Goal: Task Accomplishment & Management: Use online tool/utility

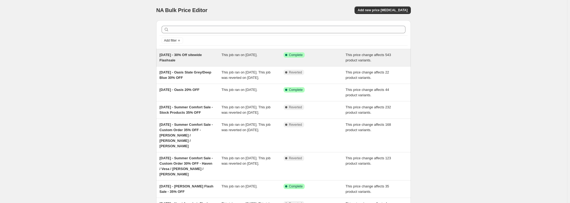
click at [271, 60] on div "This job ran on August 9, 2025." at bounding box center [253, 57] width 62 height 11
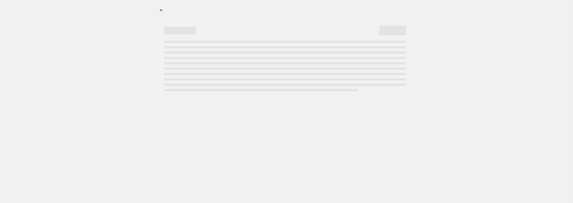
select select "pcap"
select select "no_change"
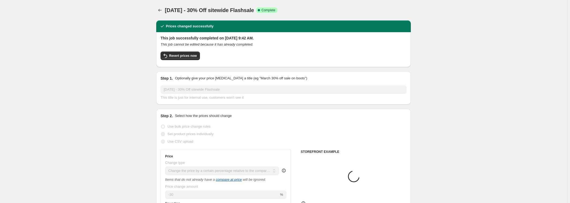
select select "collection"
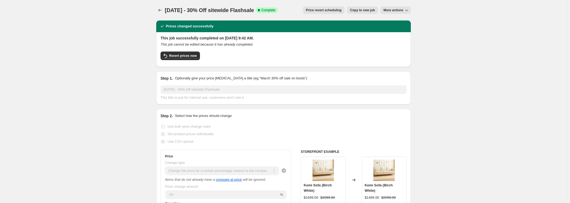
click at [331, 10] on span "Price revert scheduling" at bounding box center [324, 10] width 36 height 4
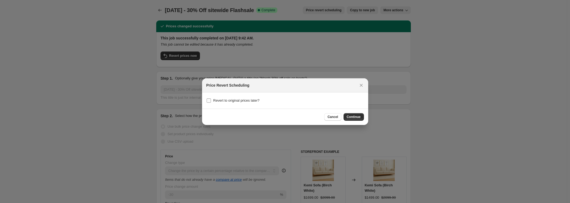
click at [242, 100] on span "Revert to original prices later?" at bounding box center [236, 100] width 46 height 4
click at [211, 100] on input "Revert to original prices later?" at bounding box center [209, 100] width 4 height 4
checkbox input "true"
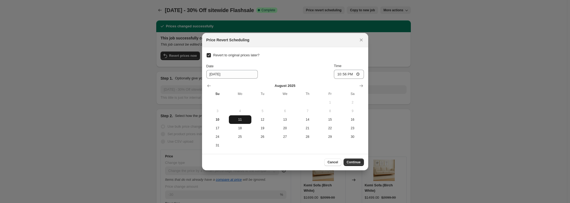
click at [236, 120] on span "11" at bounding box center [240, 119] width 18 height 4
click at [357, 75] on input "22:56" at bounding box center [349, 74] width 30 height 9
type input "00:00"
click at [495, 82] on div at bounding box center [285, 101] width 570 height 203
checkbox input "false"
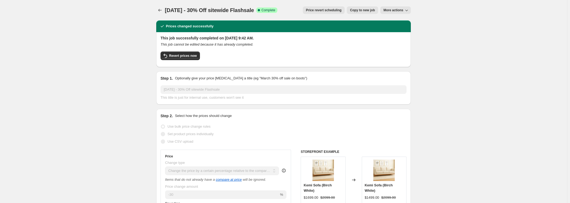
click at [323, 7] on button "Price revert scheduling" at bounding box center [324, 10] width 42 height 8
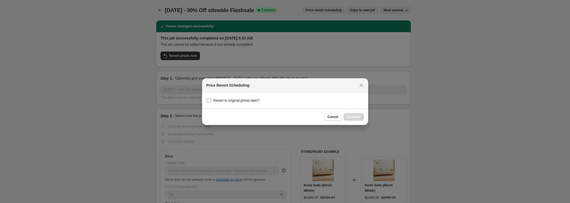
click at [246, 101] on span "Revert to original prices later?" at bounding box center [236, 100] width 46 height 4
click at [211, 101] on input "Revert to original prices later?" at bounding box center [209, 100] width 4 height 4
checkbox input "true"
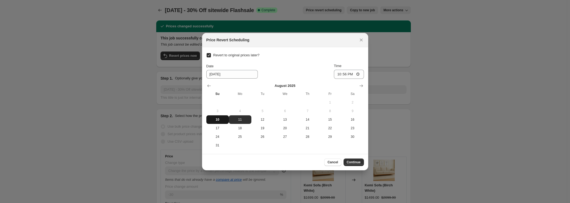
click at [222, 121] on span "10" at bounding box center [218, 119] width 18 height 4
click at [236, 120] on span "11" at bounding box center [240, 119] width 18 height 4
type input "[DATE]"
click at [351, 75] on input "22:56" at bounding box center [349, 74] width 30 height 9
click at [358, 74] on input "22:56" at bounding box center [349, 74] width 30 height 9
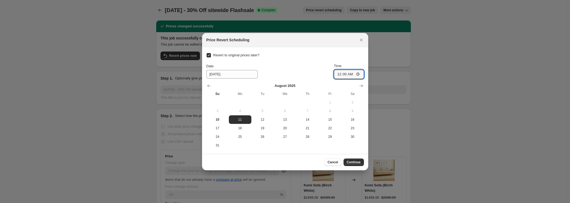
type input "00:00"
click at [312, 77] on div "Date 8/11/2025 Time 00:00" at bounding box center [286, 71] width 158 height 16
click at [357, 162] on span "Continue" at bounding box center [354, 162] width 14 height 4
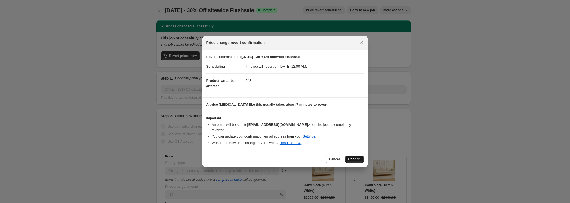
click at [355, 158] on span "Confirm" at bounding box center [355, 159] width 12 height 4
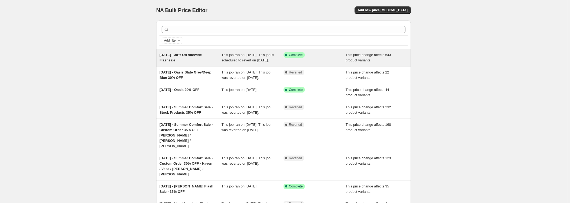
click at [325, 60] on div "Success Complete Complete" at bounding box center [315, 57] width 62 height 11
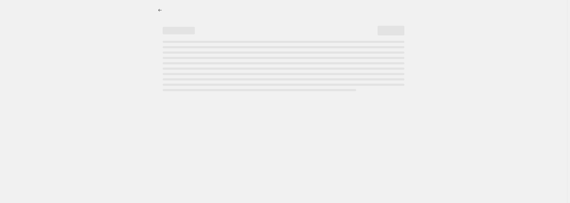
select select "pcap"
select select "no_change"
select select "collection"
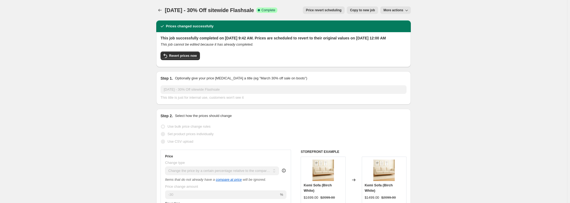
click at [389, 10] on span "More actions" at bounding box center [394, 10] width 20 height 4
